Goal: Task Accomplishment & Management: Use online tool/utility

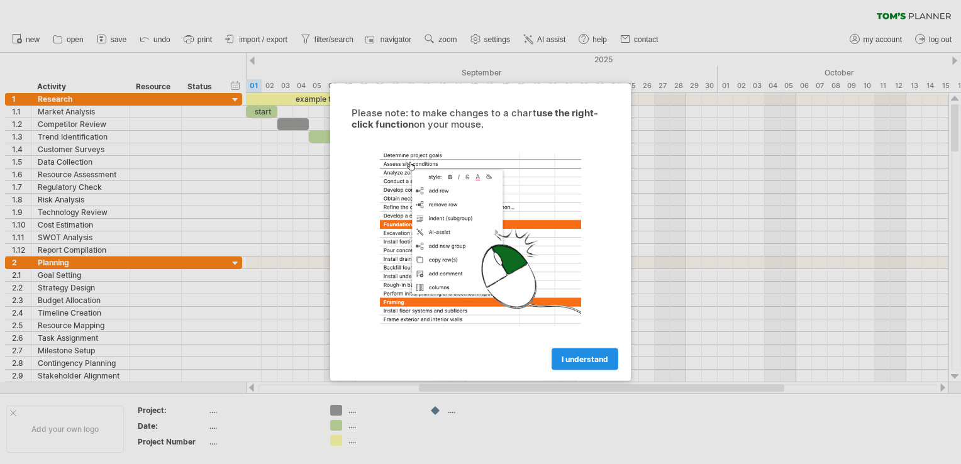
click at [604, 358] on span "I understand" at bounding box center [585, 359] width 47 height 9
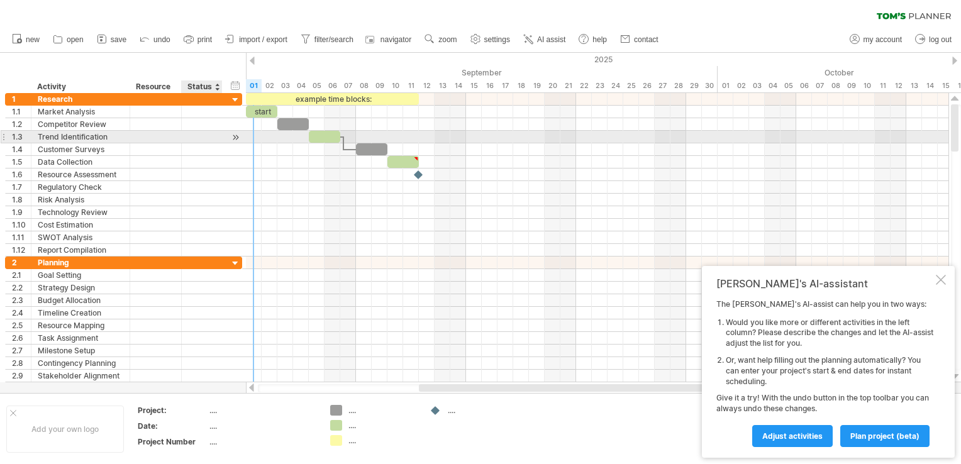
click at [236, 140] on div at bounding box center [236, 137] width 12 height 13
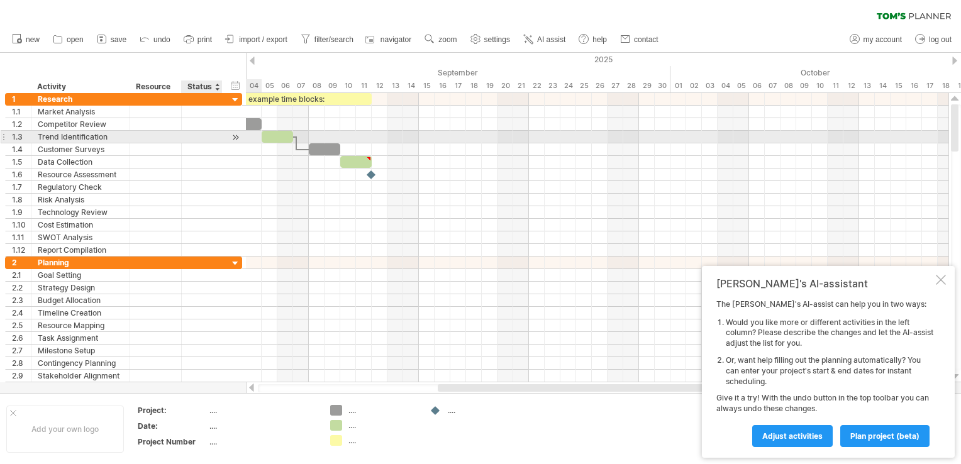
click at [236, 140] on div at bounding box center [236, 137] width 12 height 13
click at [234, 138] on div at bounding box center [236, 137] width 12 height 13
click at [280, 138] on div at bounding box center [277, 137] width 31 height 12
click at [235, 137] on div at bounding box center [236, 137] width 12 height 13
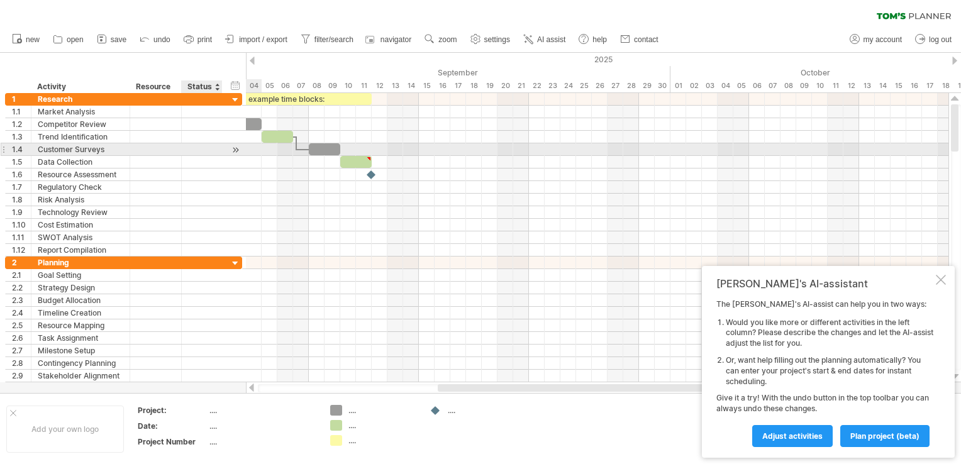
click at [236, 151] on div at bounding box center [236, 149] width 12 height 13
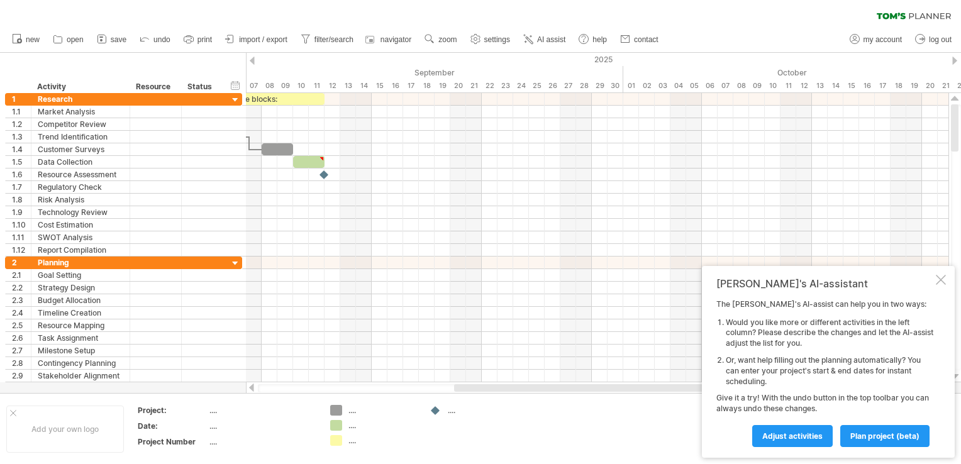
click at [252, 64] on div at bounding box center [252, 61] width 5 height 8
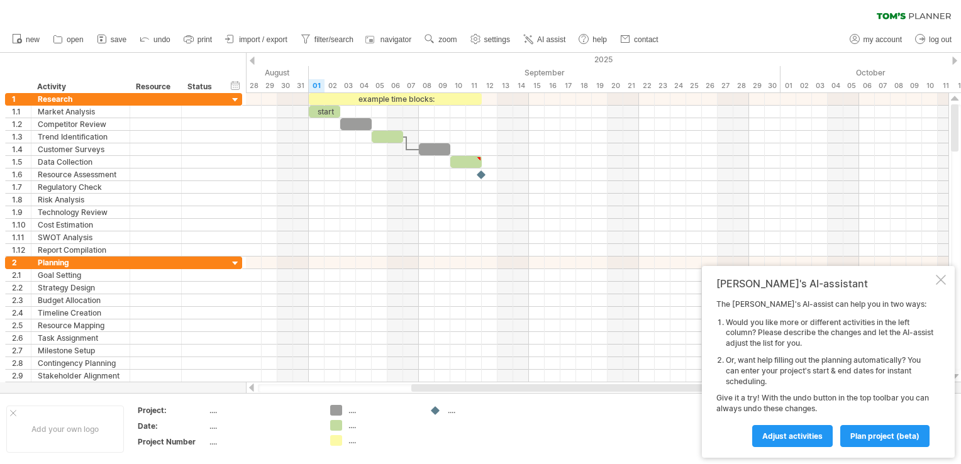
click at [252, 64] on div at bounding box center [252, 61] width 5 height 8
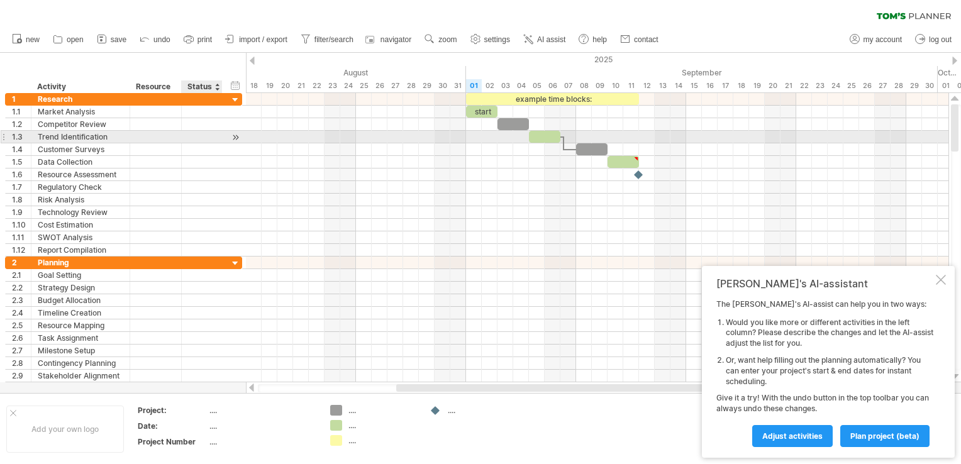
click at [234, 138] on div at bounding box center [236, 137] width 12 height 13
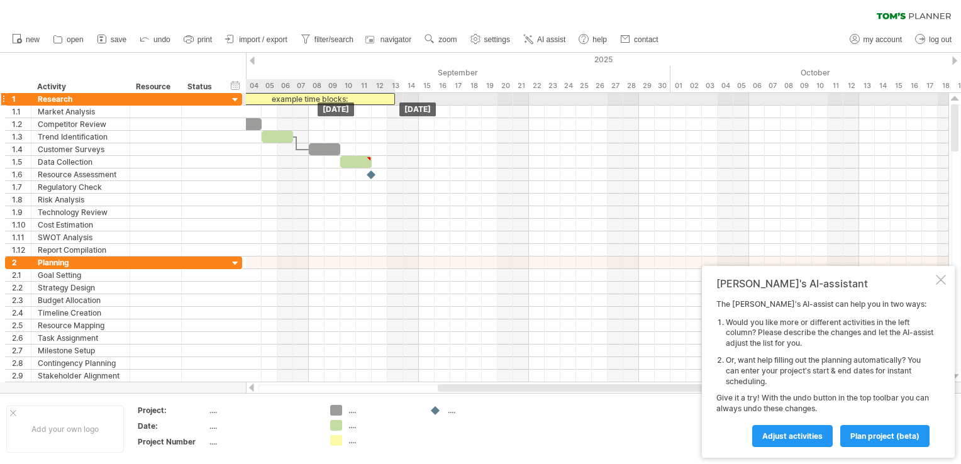
drag, startPoint x: 261, startPoint y: 97, endPoint x: 282, endPoint y: 97, distance: 20.7
click at [282, 97] on div "example time blocks:" at bounding box center [308, 99] width 173 height 12
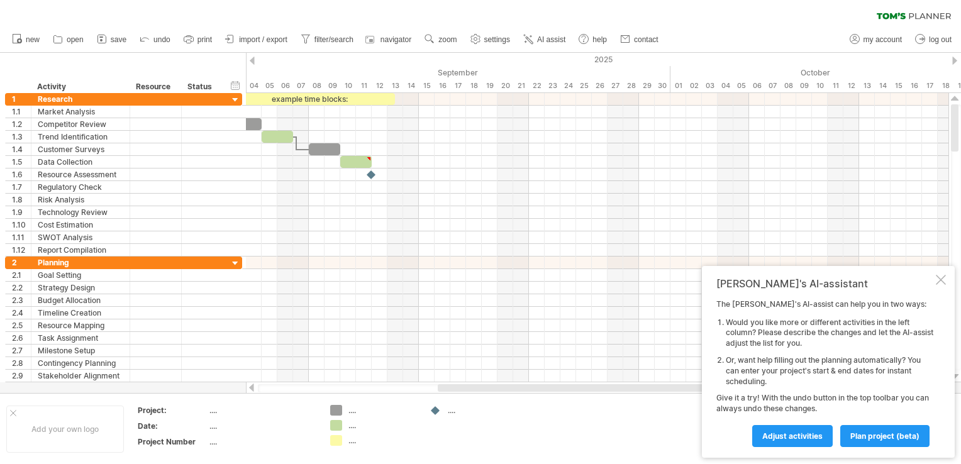
click at [251, 63] on div at bounding box center [252, 61] width 5 height 8
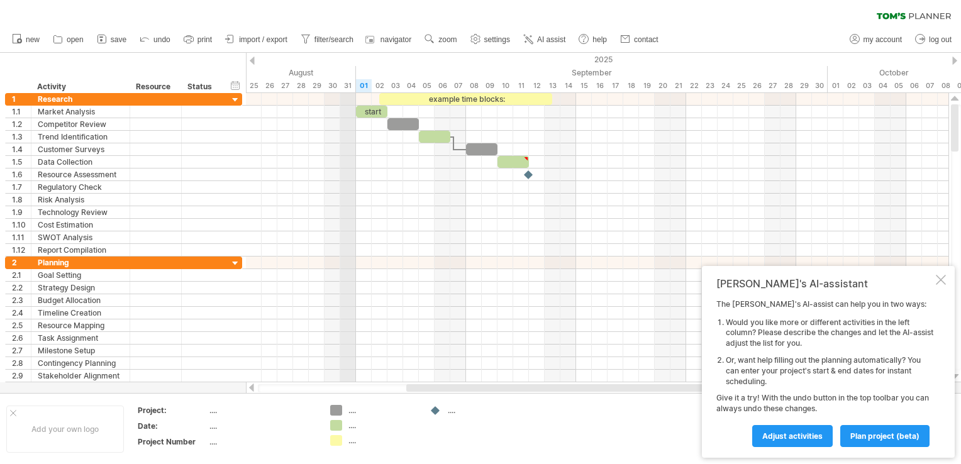
click at [353, 64] on div "2025" at bounding box center [827, 59] width 2892 height 13
click at [254, 61] on div at bounding box center [252, 61] width 5 height 8
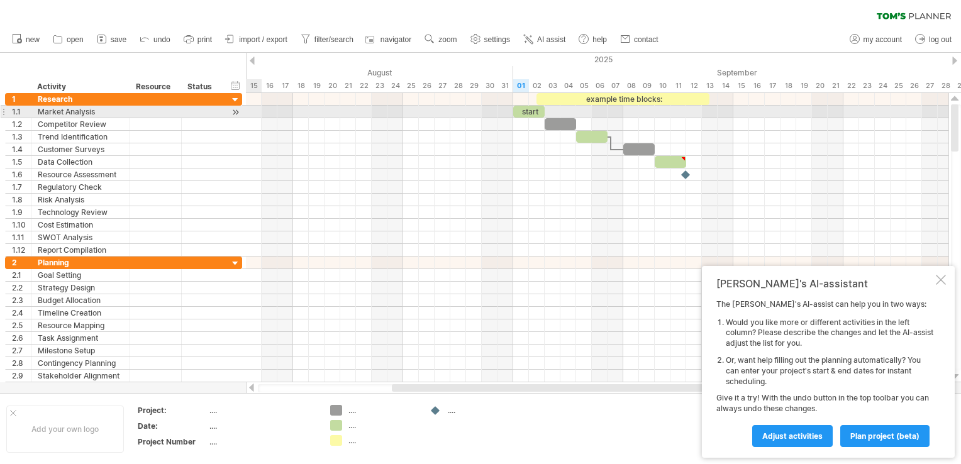
click at [236, 113] on div at bounding box center [236, 112] width 12 height 13
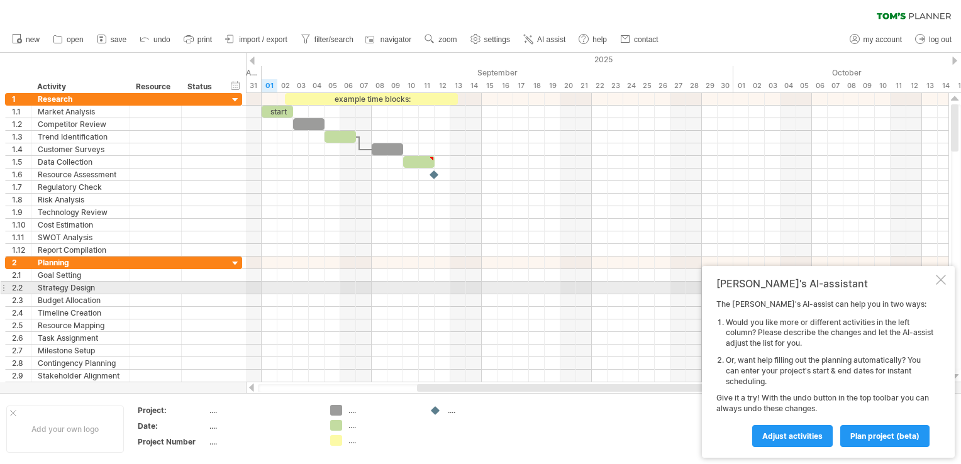
click at [938, 283] on div at bounding box center [941, 280] width 10 height 10
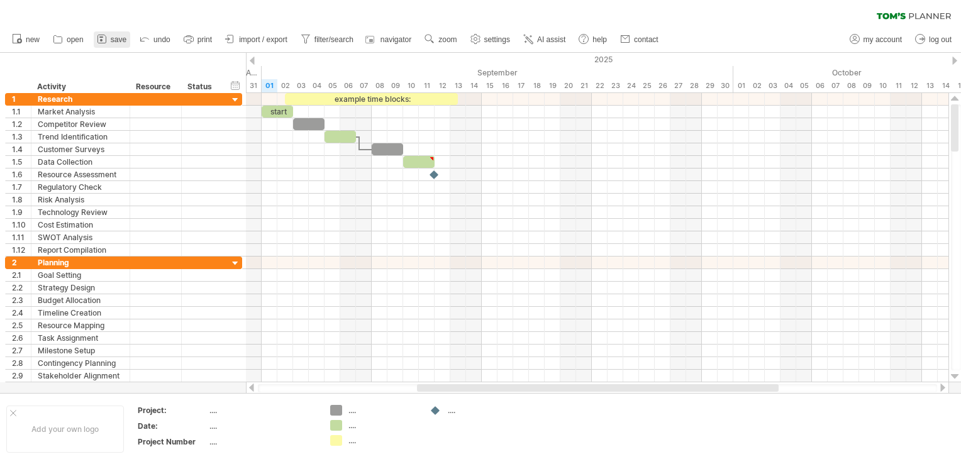
click at [119, 39] on span "save" at bounding box center [119, 39] width 16 height 9
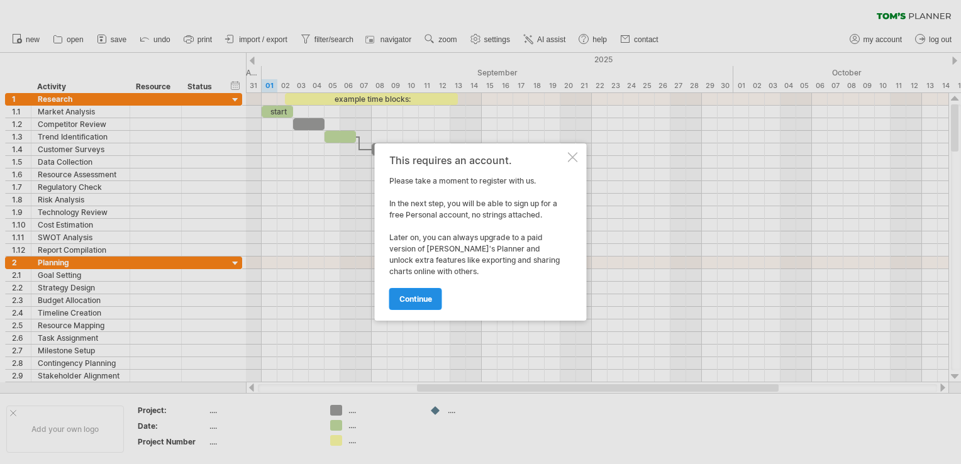
click at [429, 301] on span "continue" at bounding box center [415, 298] width 33 height 9
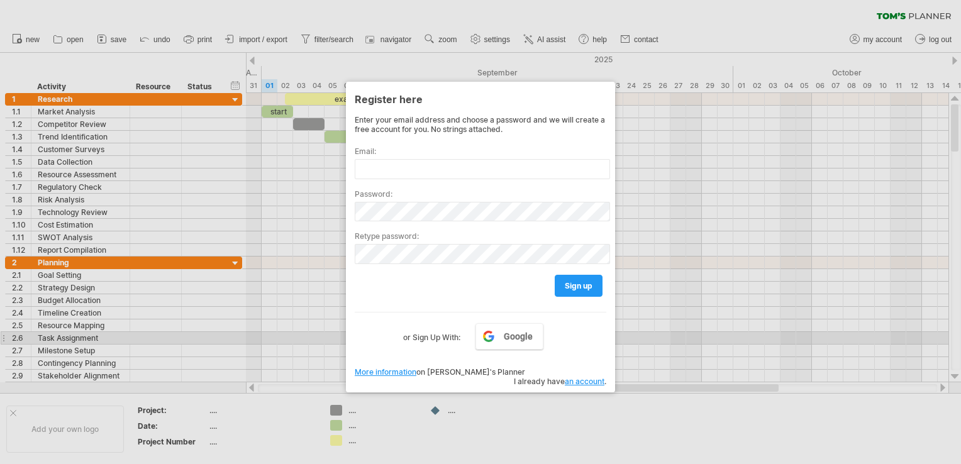
click at [676, 338] on div at bounding box center [480, 232] width 961 height 464
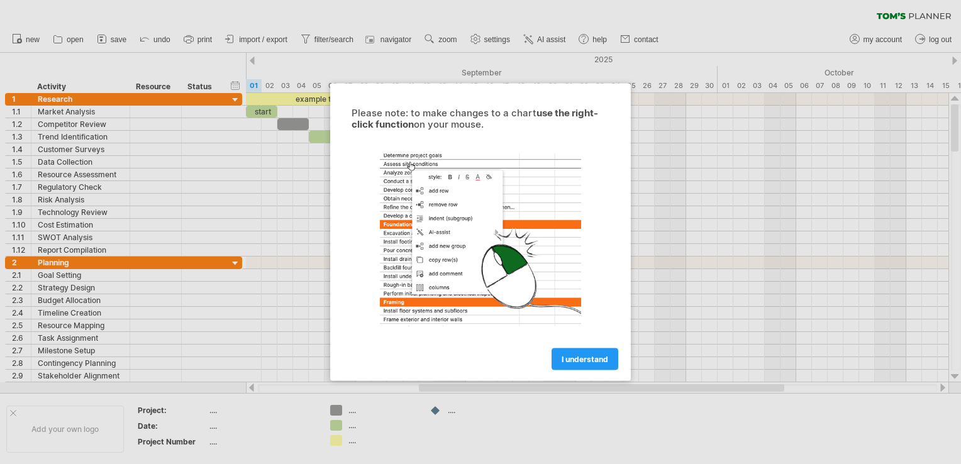
click at [565, 344] on div "I understand" at bounding box center [480, 354] width 283 height 32
click at [568, 365] on link "I understand" at bounding box center [584, 359] width 67 height 22
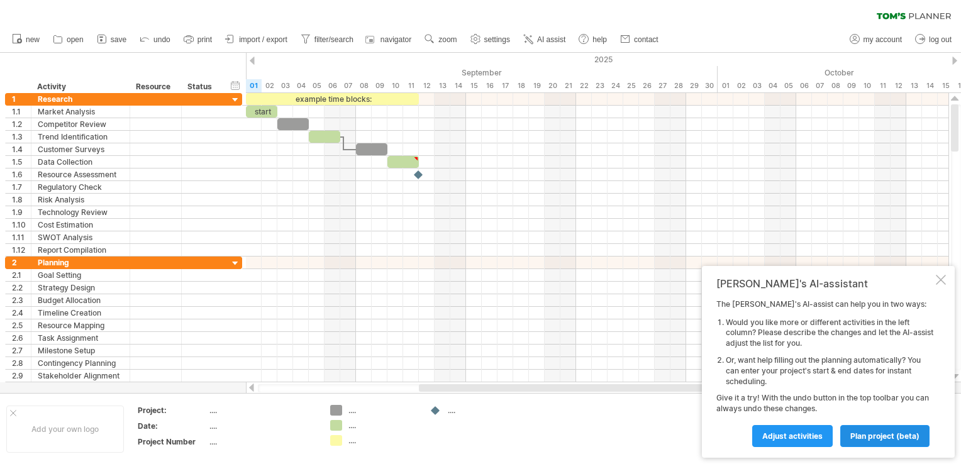
click at [910, 441] on link "plan project (beta)" at bounding box center [884, 436] width 89 height 22
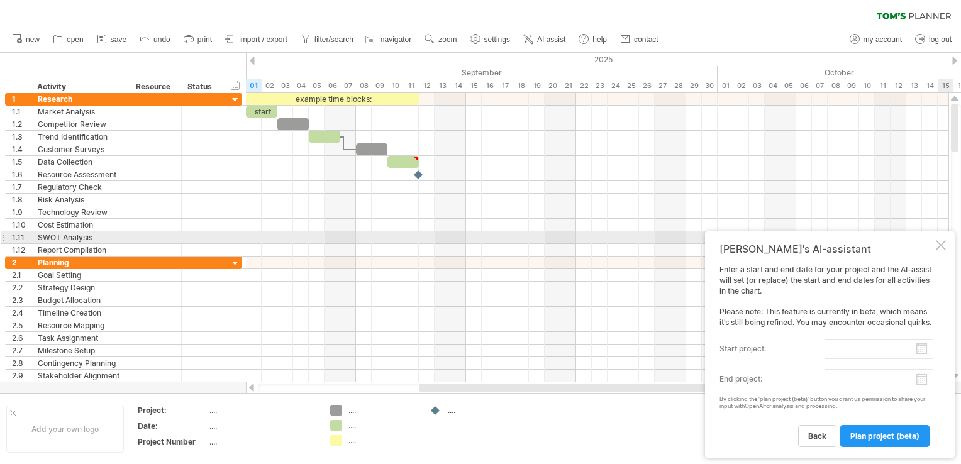
click at [940, 240] on div at bounding box center [941, 245] width 10 height 10
